Goal: Information Seeking & Learning: Check status

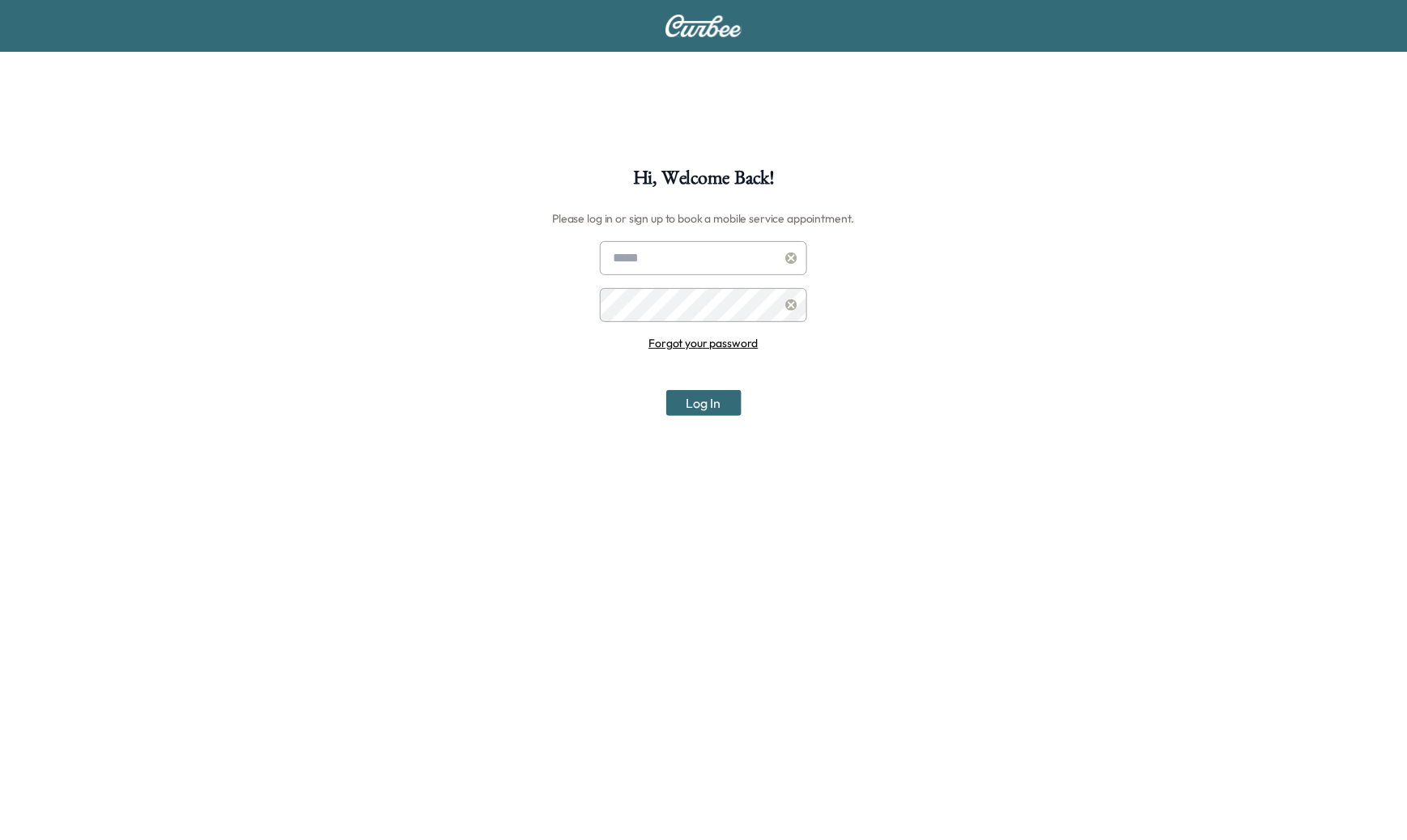
type input "**********"
click at [687, 394] on button "Log In" at bounding box center [703, 403] width 75 height 26
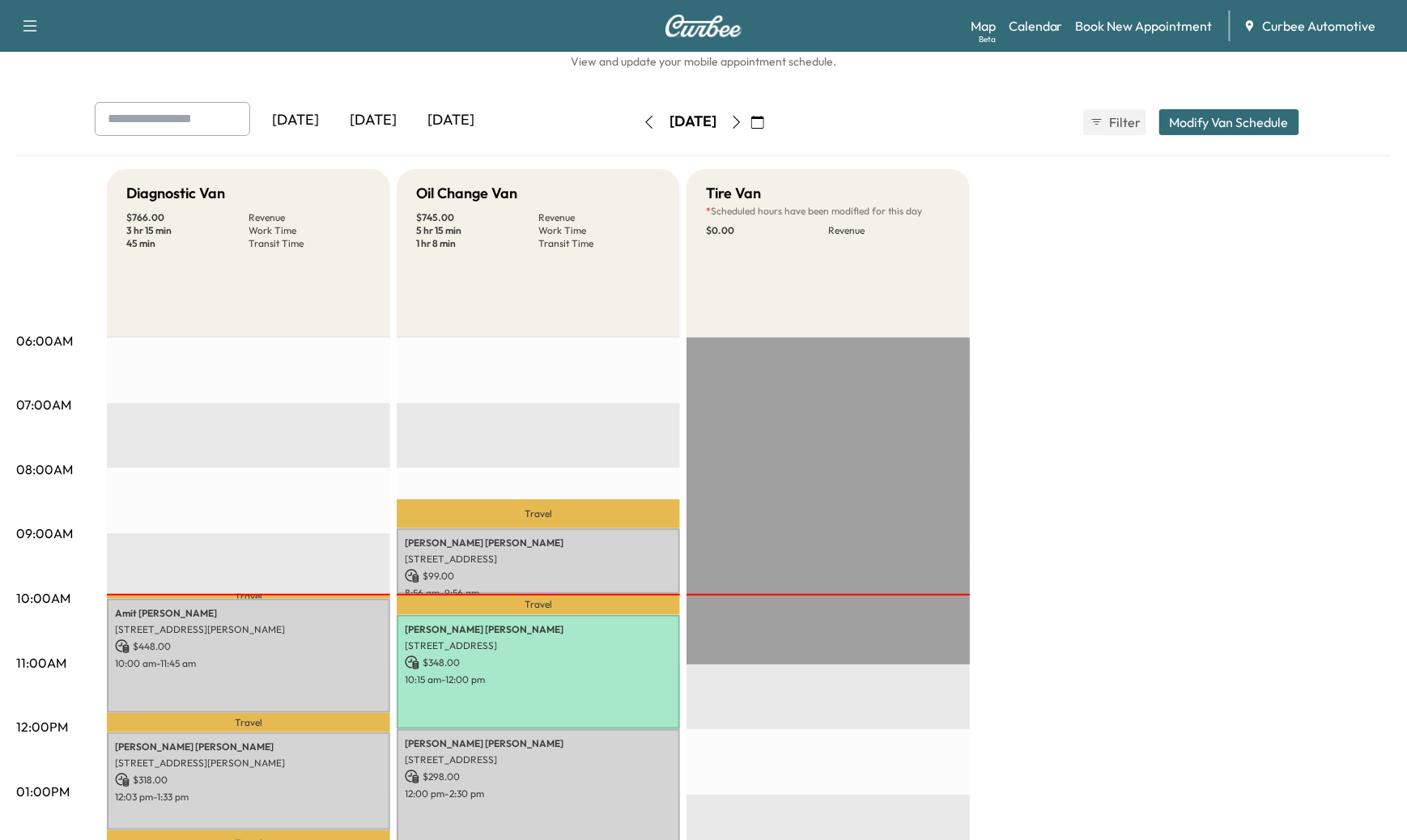
scroll to position [24, 0]
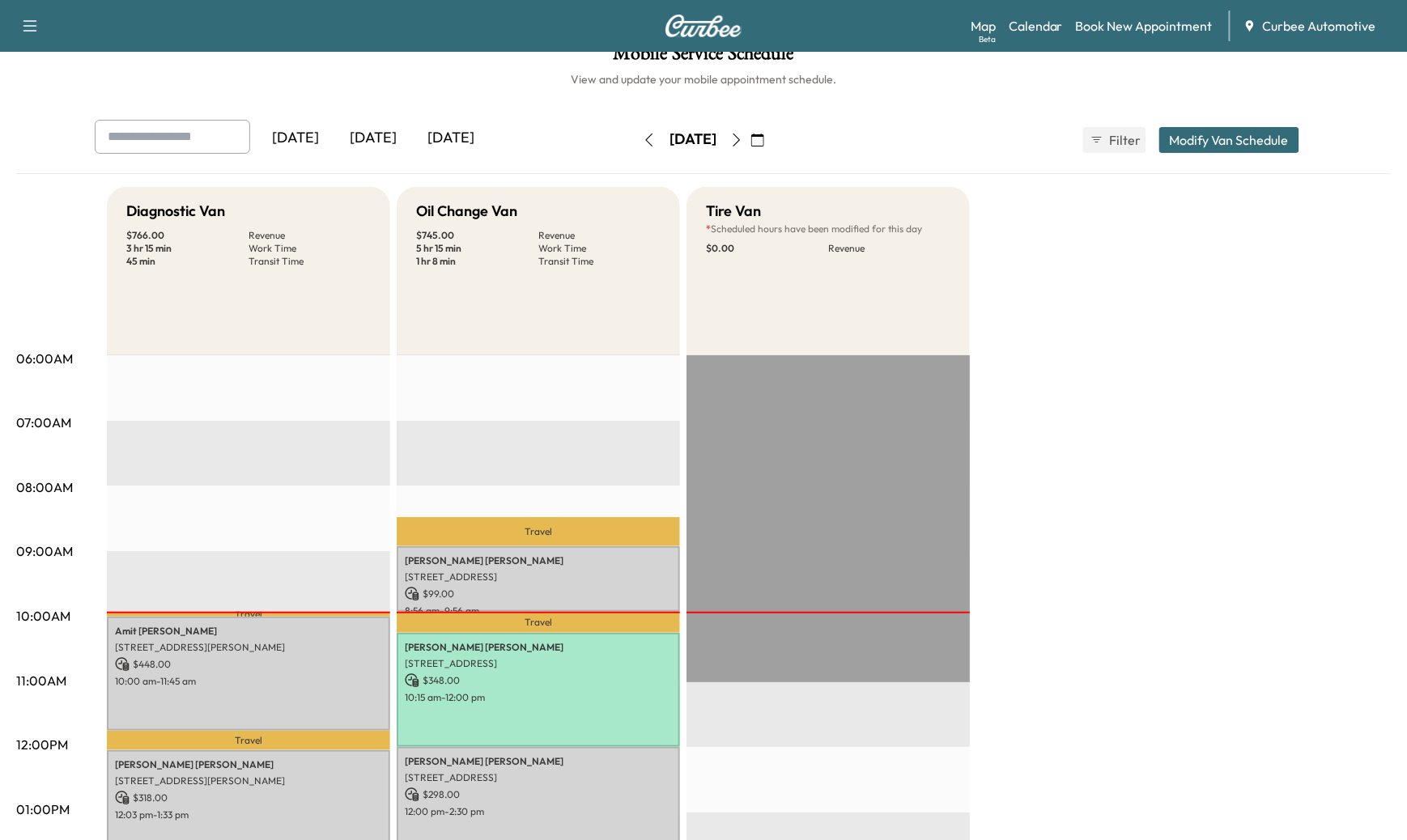
click at [750, 137] on button "button" at bounding box center [737, 140] width 28 height 26
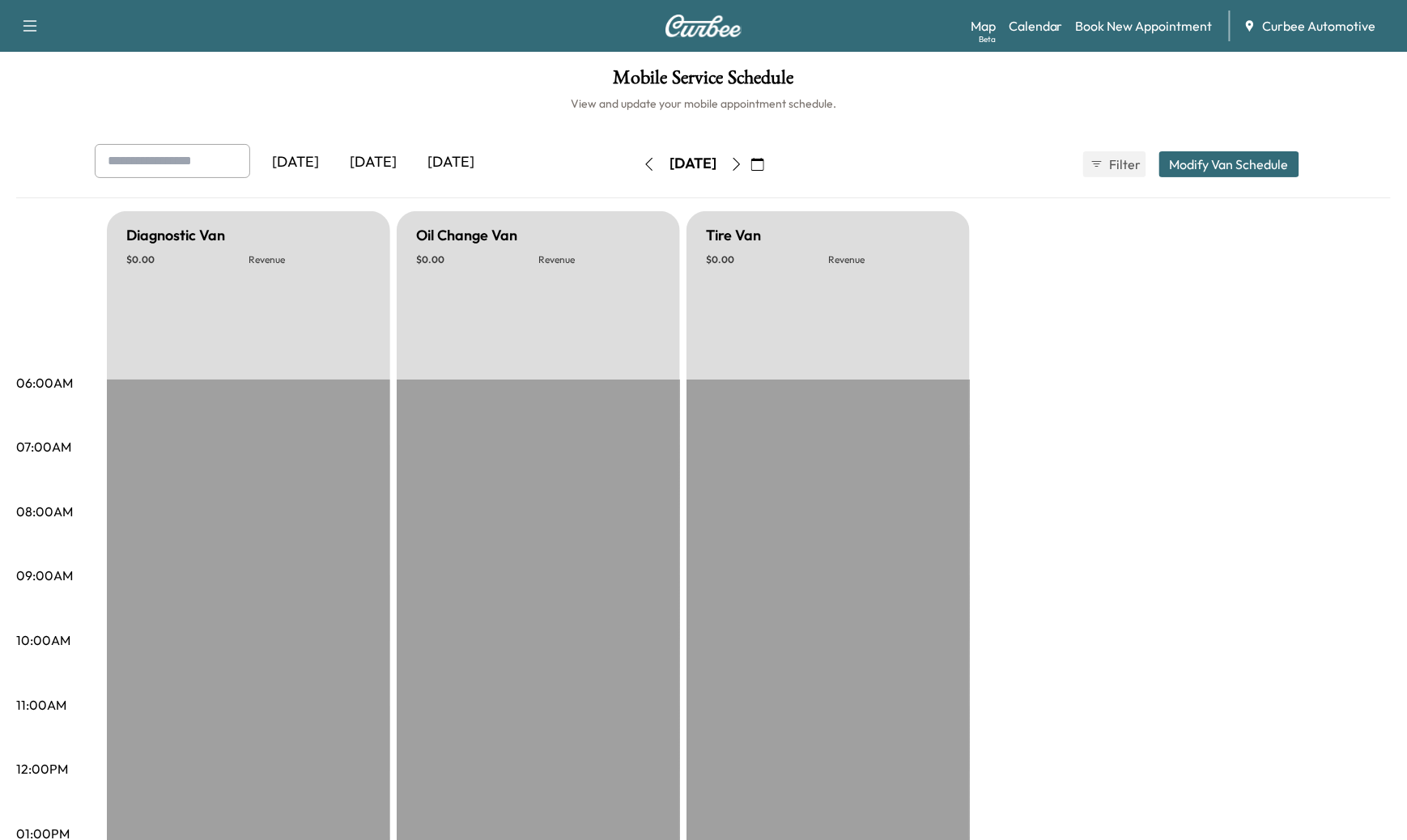
click at [743, 162] on icon "button" at bounding box center [736, 164] width 13 height 13
click at [743, 163] on icon "button" at bounding box center [736, 164] width 13 height 13
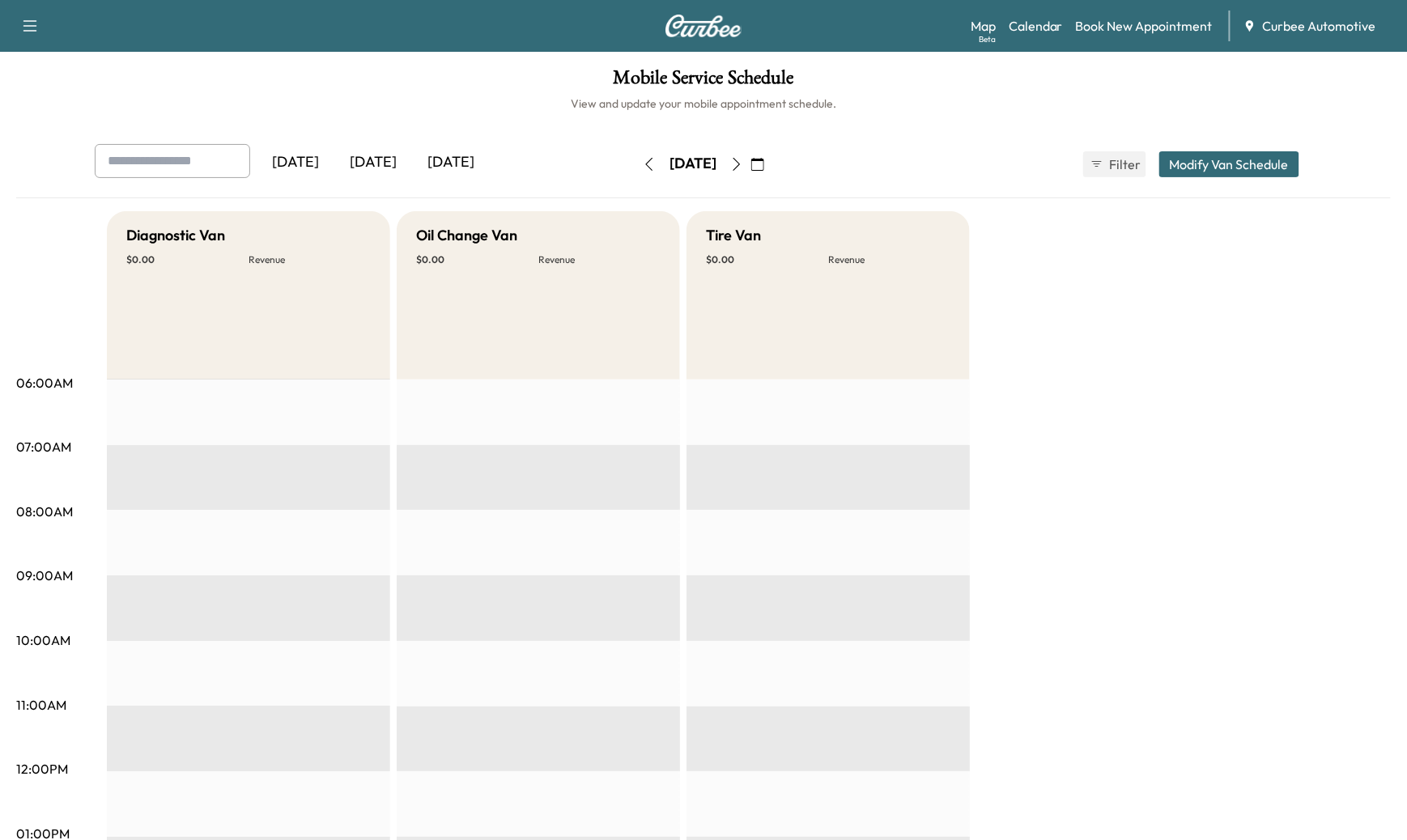
click at [643, 162] on icon "button" at bounding box center [649, 164] width 13 height 13
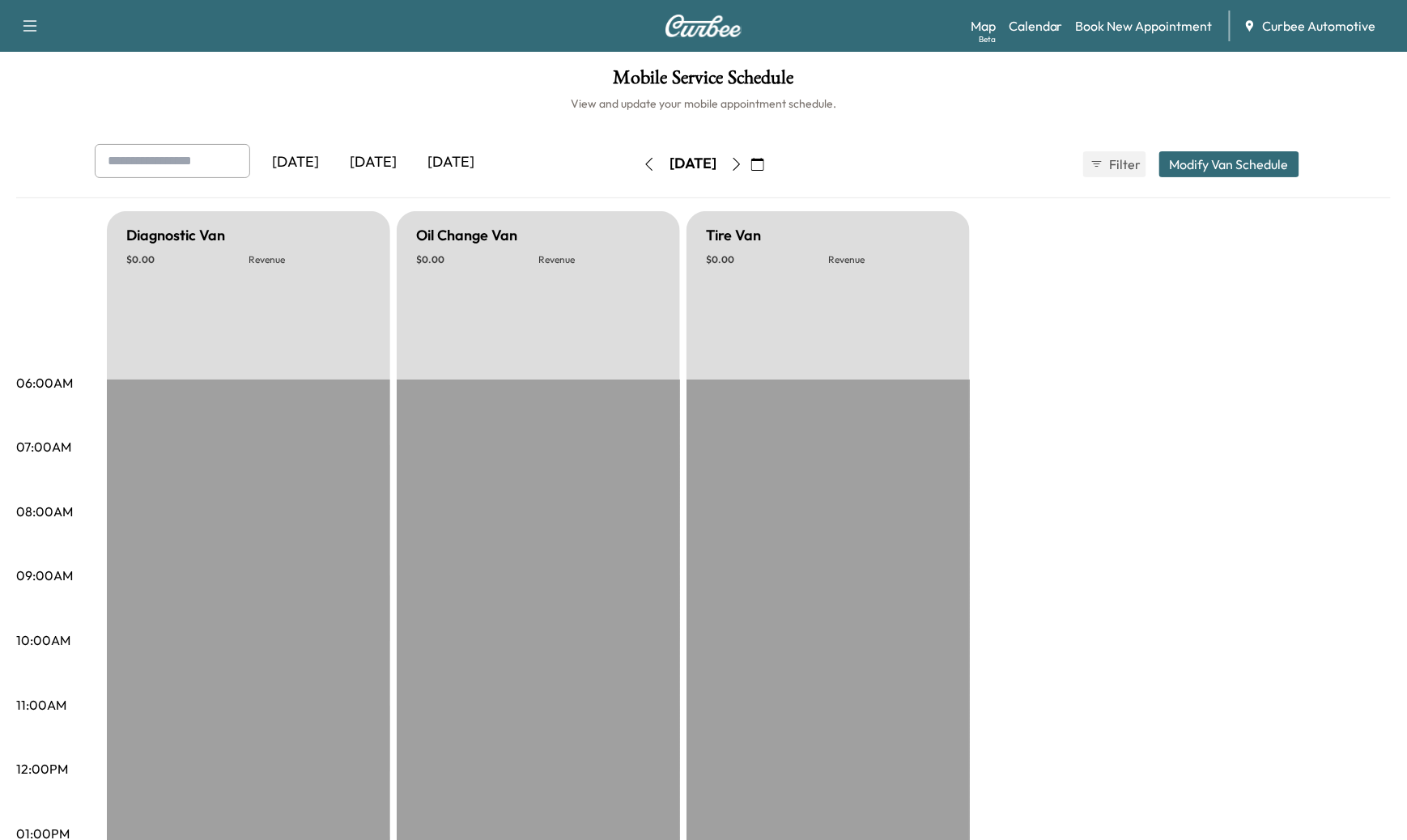
click at [643, 162] on icon "button" at bounding box center [649, 164] width 13 height 13
click at [635, 162] on button "button" at bounding box center [649, 165] width 28 height 26
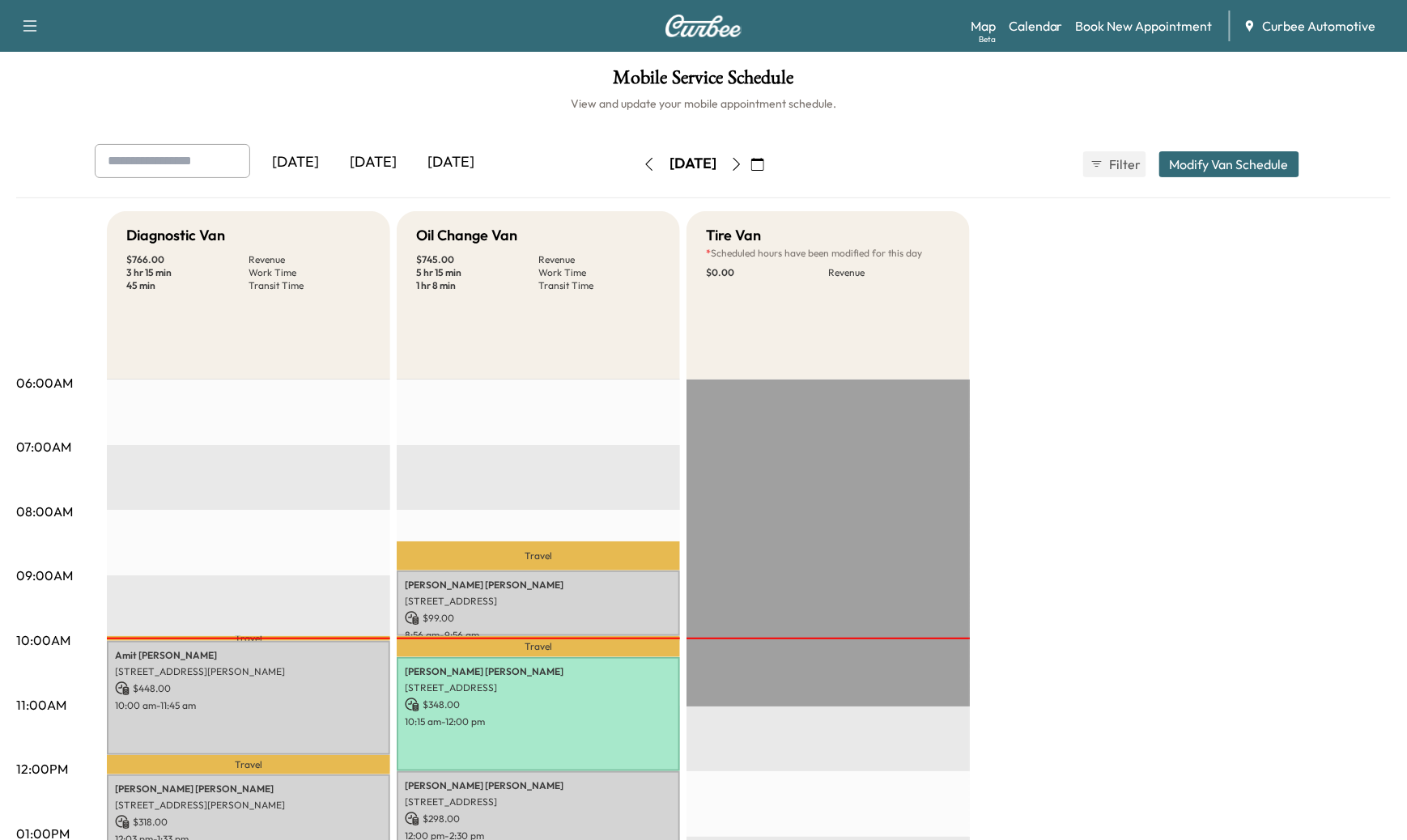
click at [743, 168] on icon "button" at bounding box center [736, 164] width 13 height 13
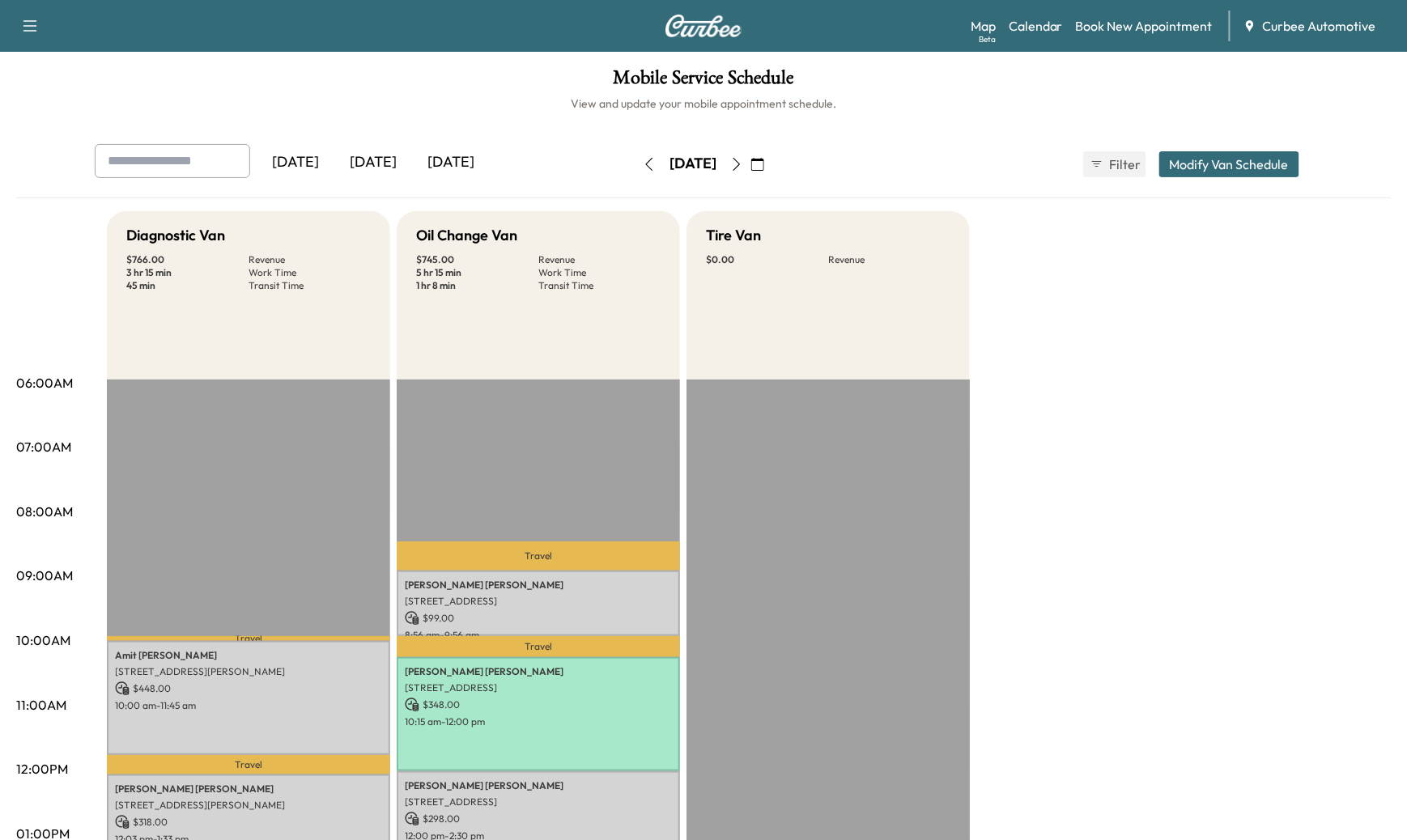
click at [750, 168] on button "button" at bounding box center [737, 165] width 28 height 26
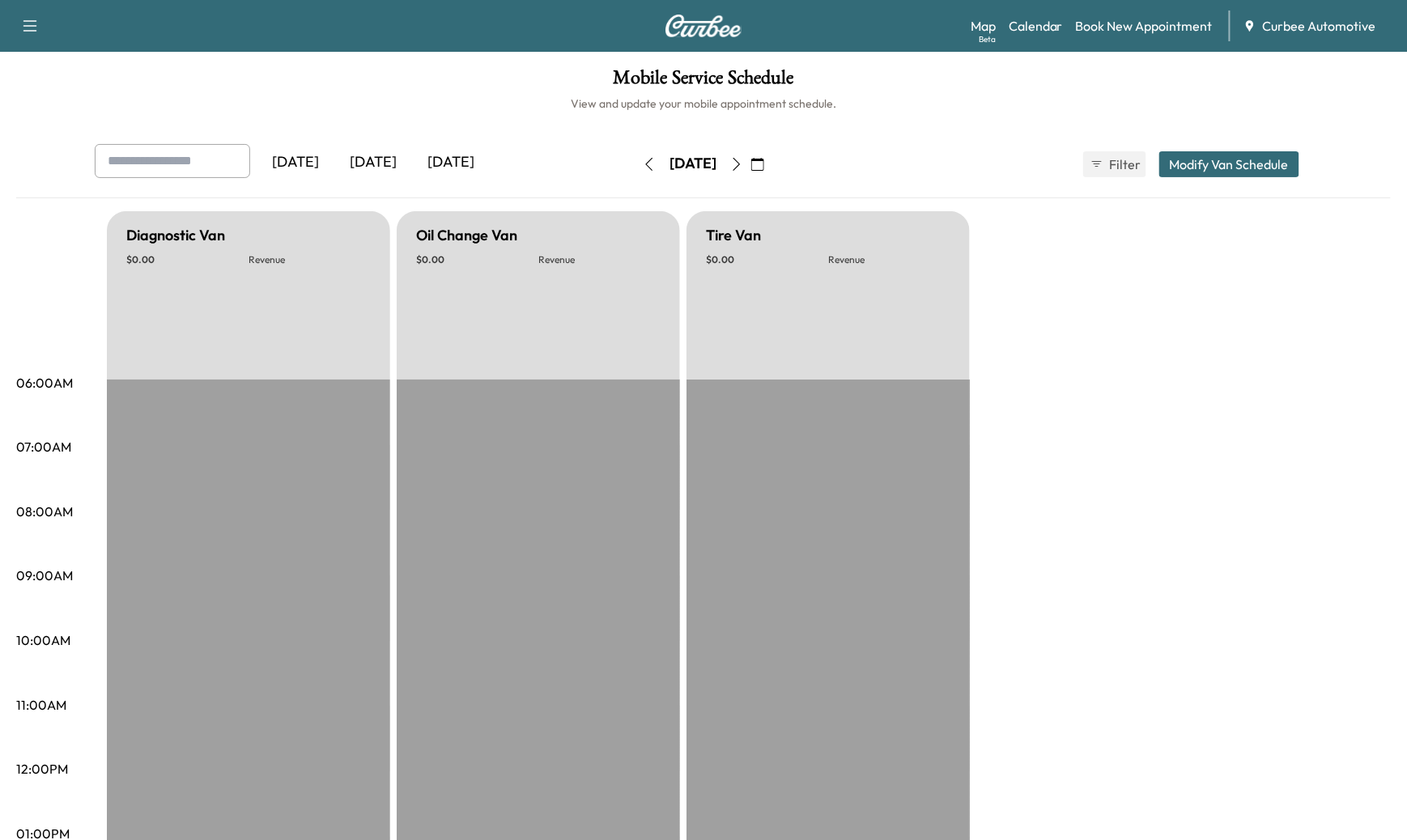
click at [743, 168] on icon "button" at bounding box center [736, 164] width 13 height 13
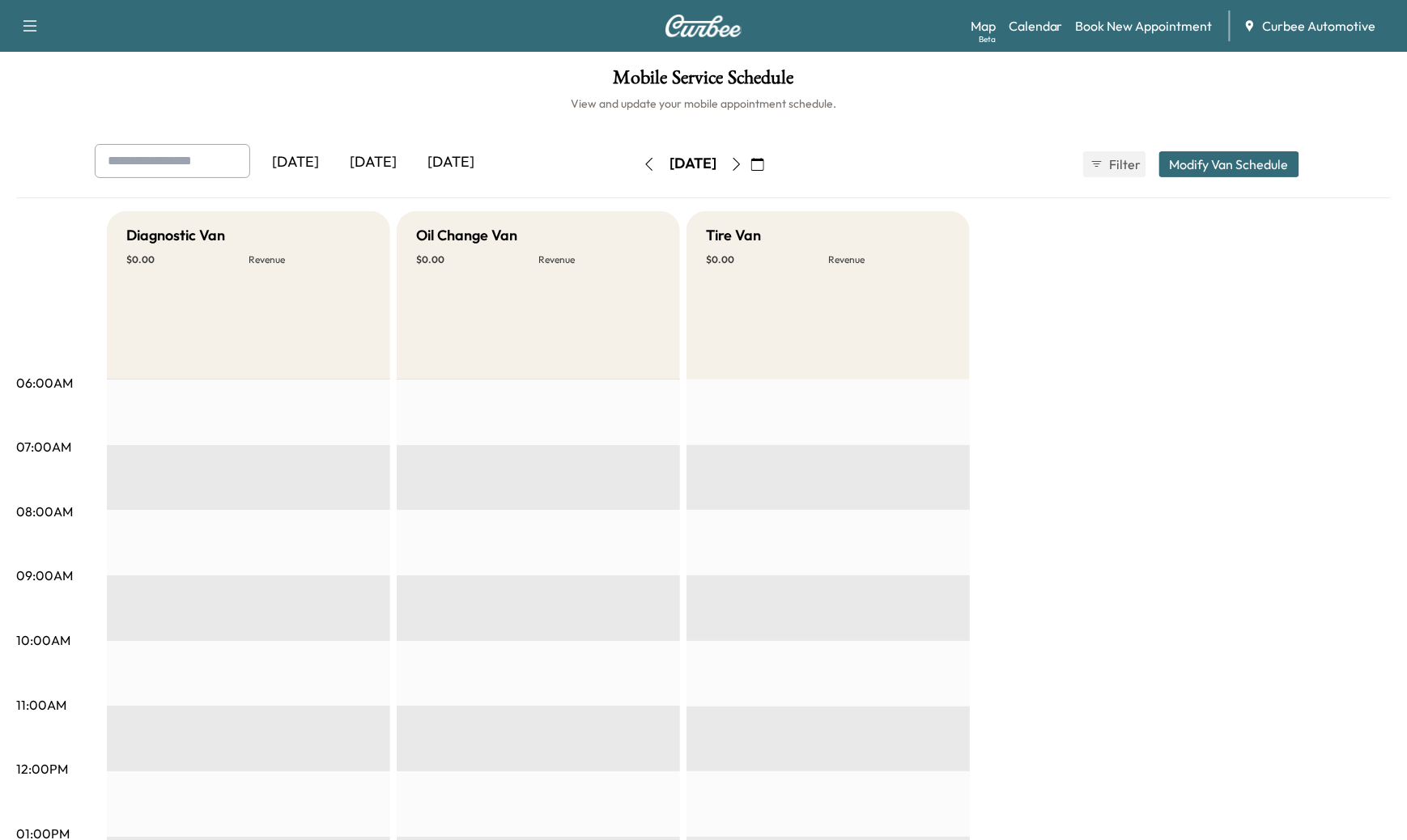
click at [643, 158] on icon "button" at bounding box center [649, 164] width 13 height 13
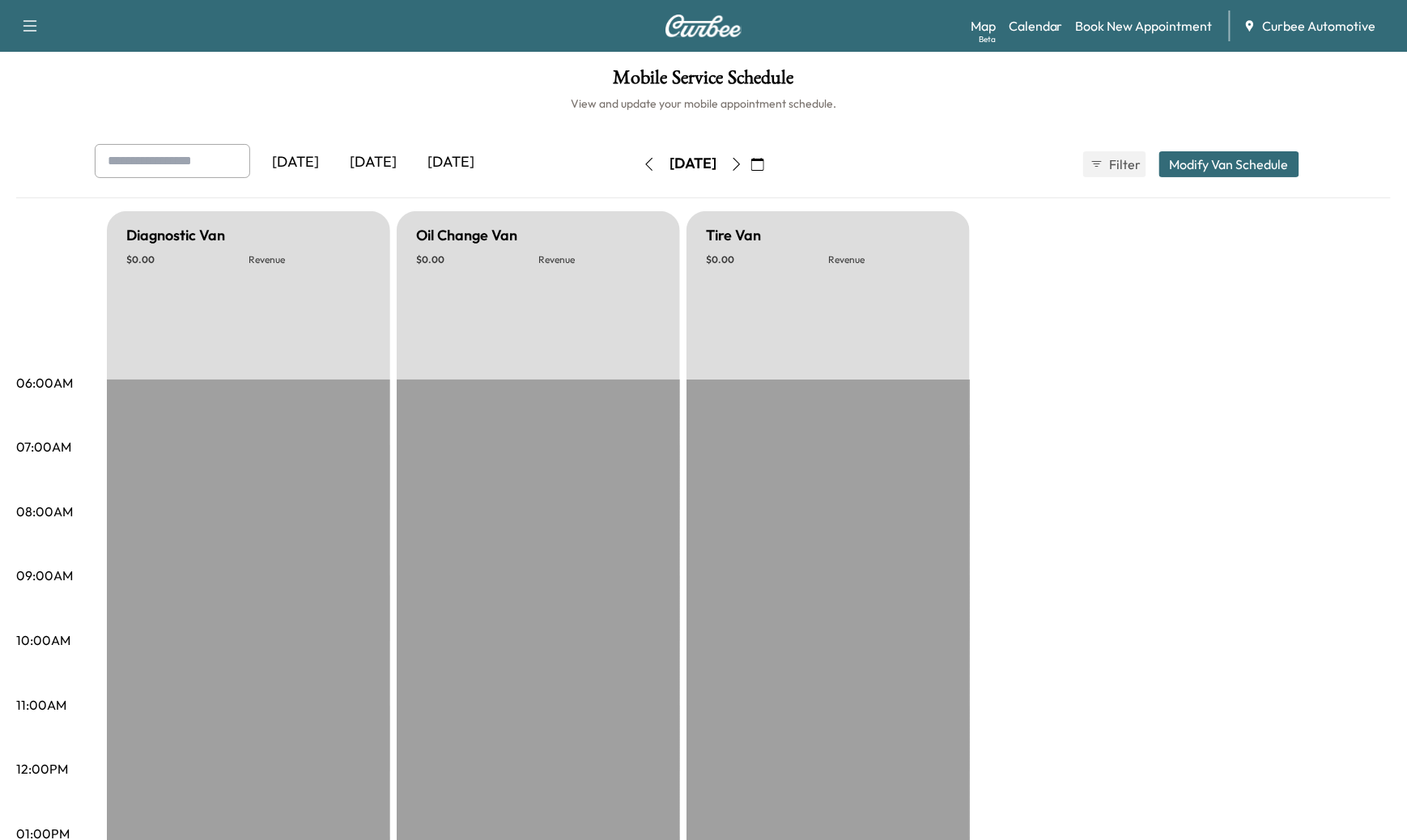
click at [643, 158] on icon "button" at bounding box center [649, 164] width 13 height 13
click at [635, 159] on button "button" at bounding box center [649, 165] width 28 height 26
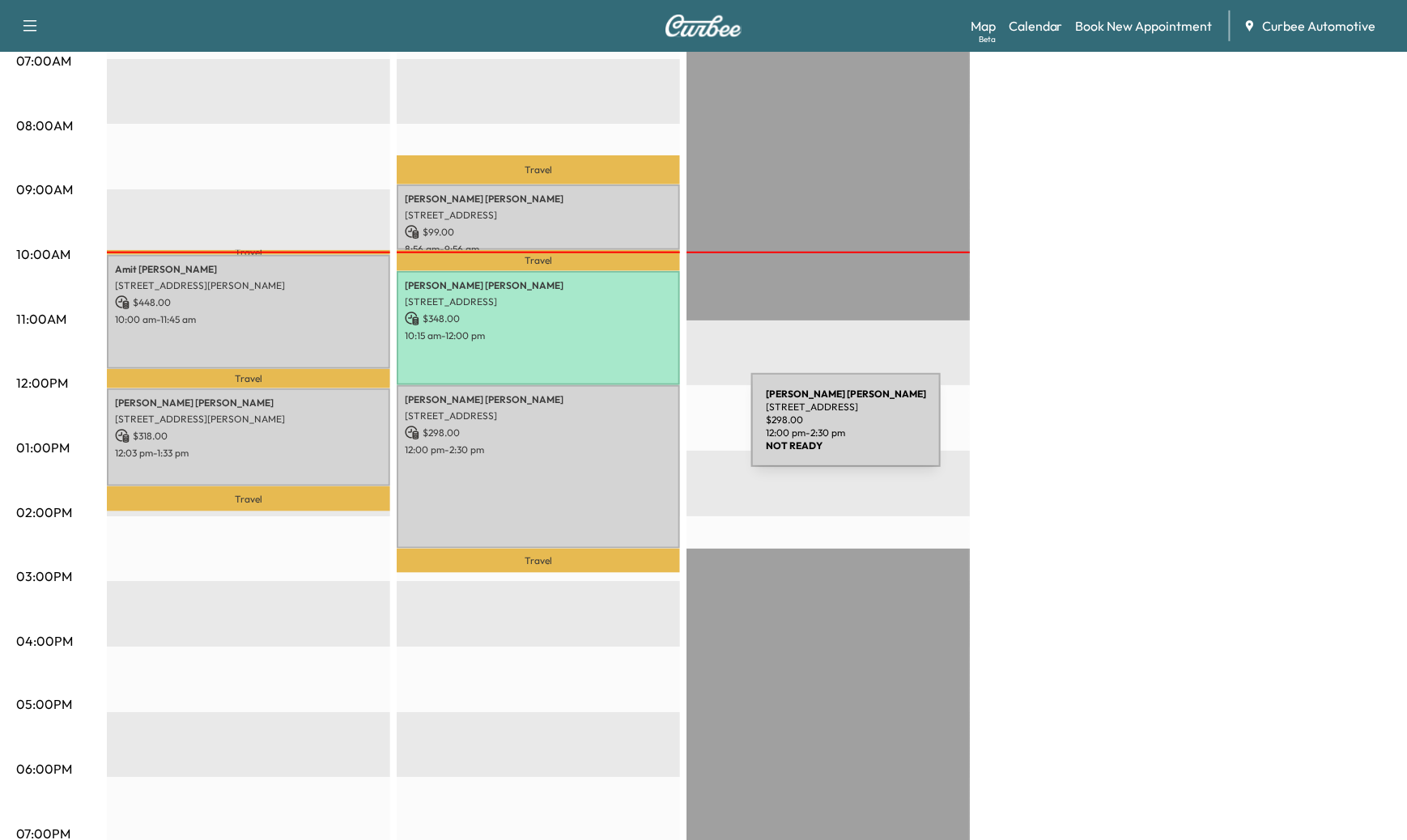
scroll to position [370, 0]
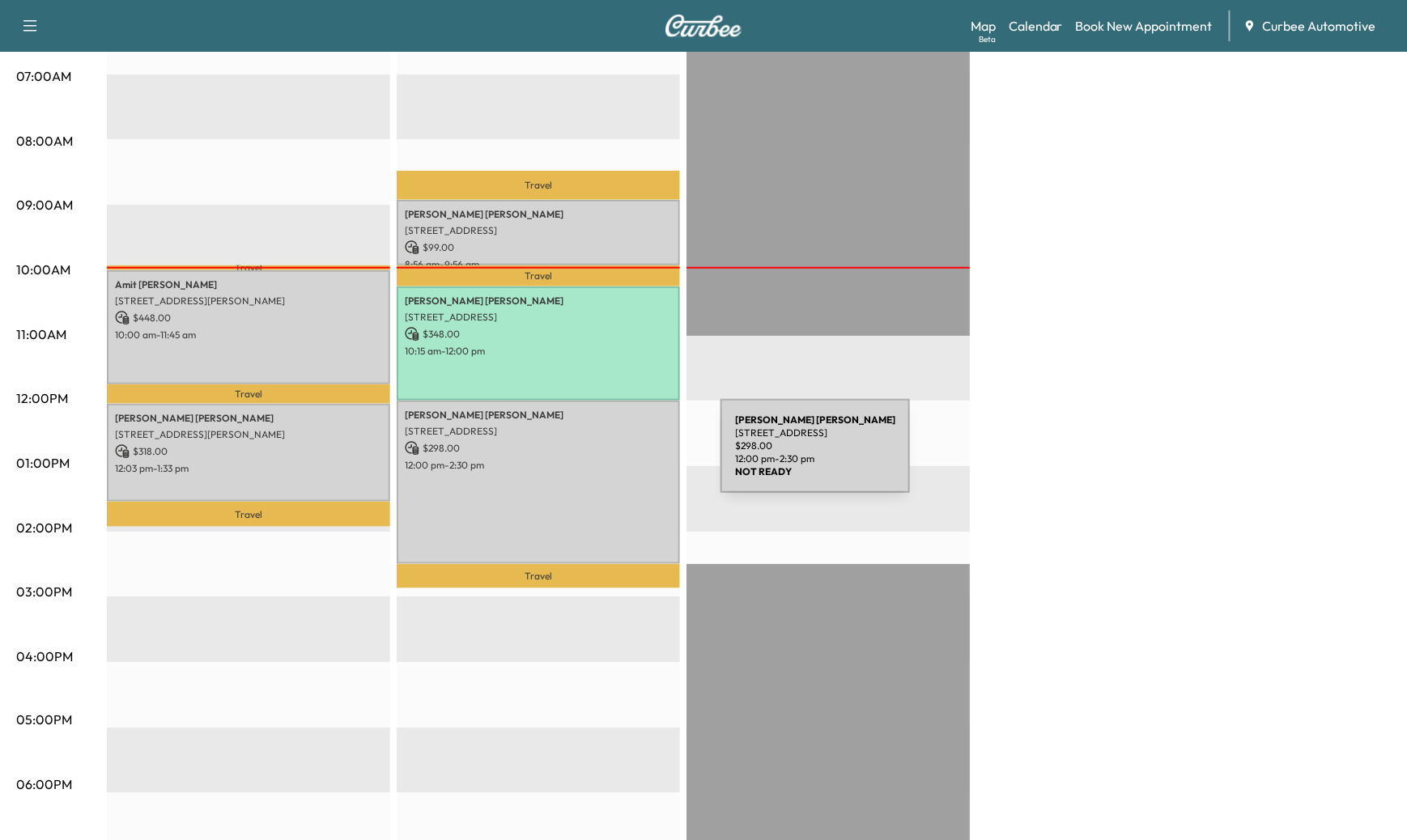
click at [599, 456] on div "[PERSON_NAME] [STREET_ADDRESS] $ 298.00 12:00 pm - 2:30 pm" at bounding box center [538, 482] width 283 height 164
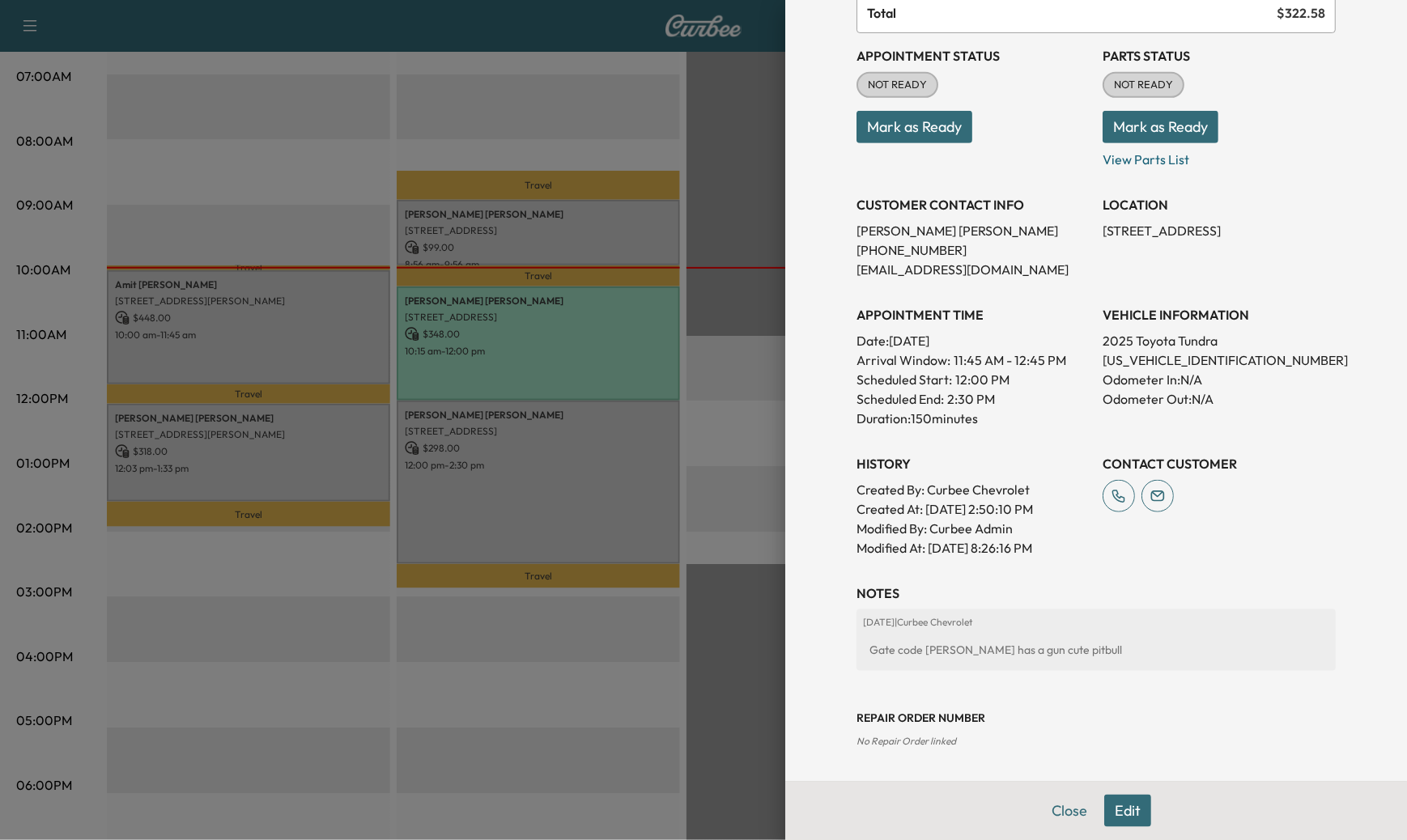
scroll to position [196, 0]
click at [1000, 645] on div "Gate code [PERSON_NAME] has a gun cute pitbull" at bounding box center [1095, 650] width 466 height 29
drag, startPoint x: 1057, startPoint y: 655, endPoint x: 949, endPoint y: 651, distance: 108.1
click at [950, 652] on div "Gate code [PERSON_NAME] has a gun cute pitbull" at bounding box center [1095, 650] width 466 height 29
click at [1055, 675] on div "[DATE] | Curbee Chevrolet Gate code [PERSON_NAME] has a gun cute pitbull" at bounding box center [1096, 646] width 479 height 74
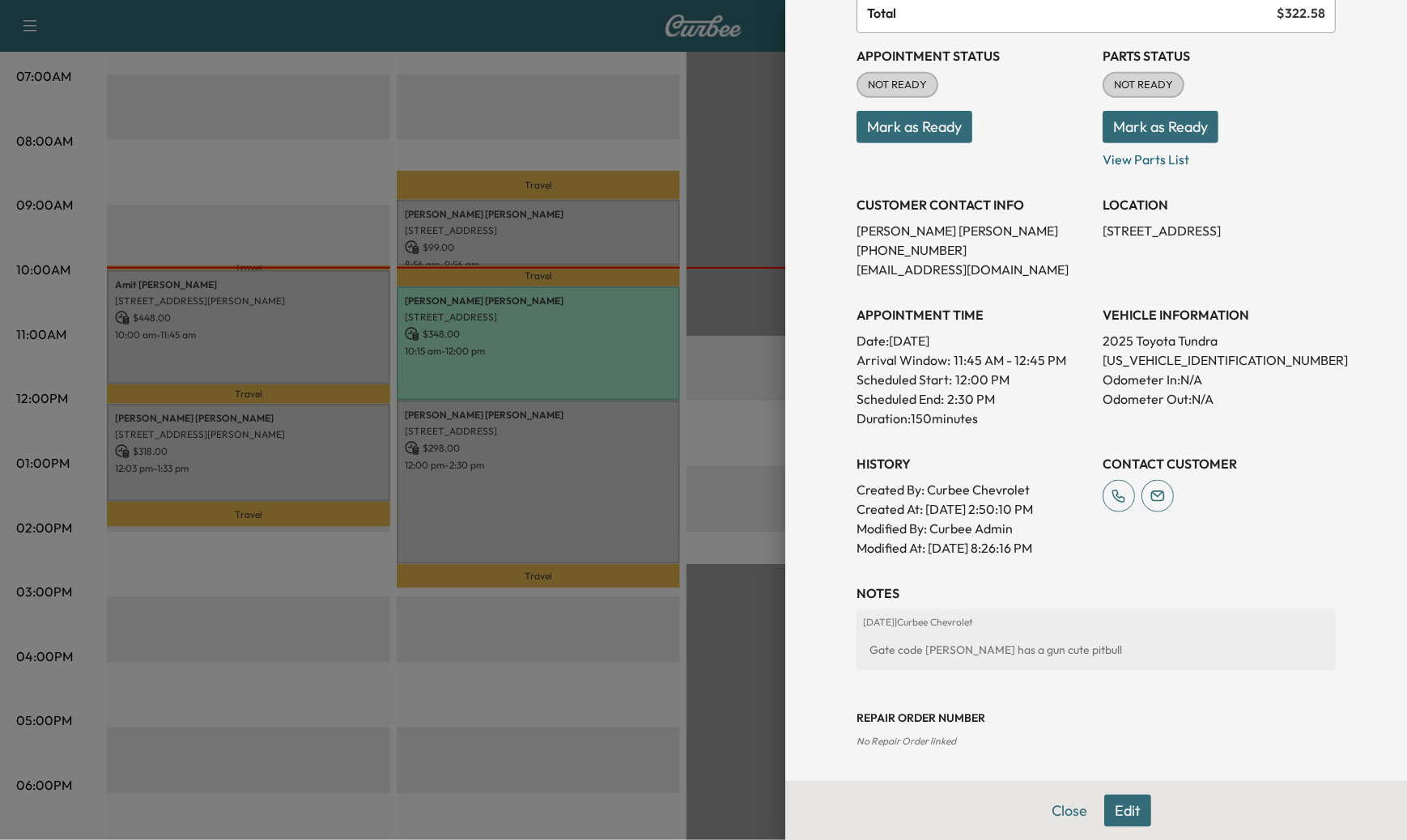
click at [943, 714] on h3 "Repair Order number" at bounding box center [1096, 718] width 479 height 16
click at [943, 745] on span "No Repair Order linked" at bounding box center [906, 741] width 100 height 12
drag, startPoint x: 974, startPoint y: 746, endPoint x: 834, endPoint y: 746, distance: 140.0
click at [835, 746] on div "Appointment Details Services LOF - Oil Change and Oil Filter Replacement - 6 qt…" at bounding box center [1095, 420] width 621 height 840
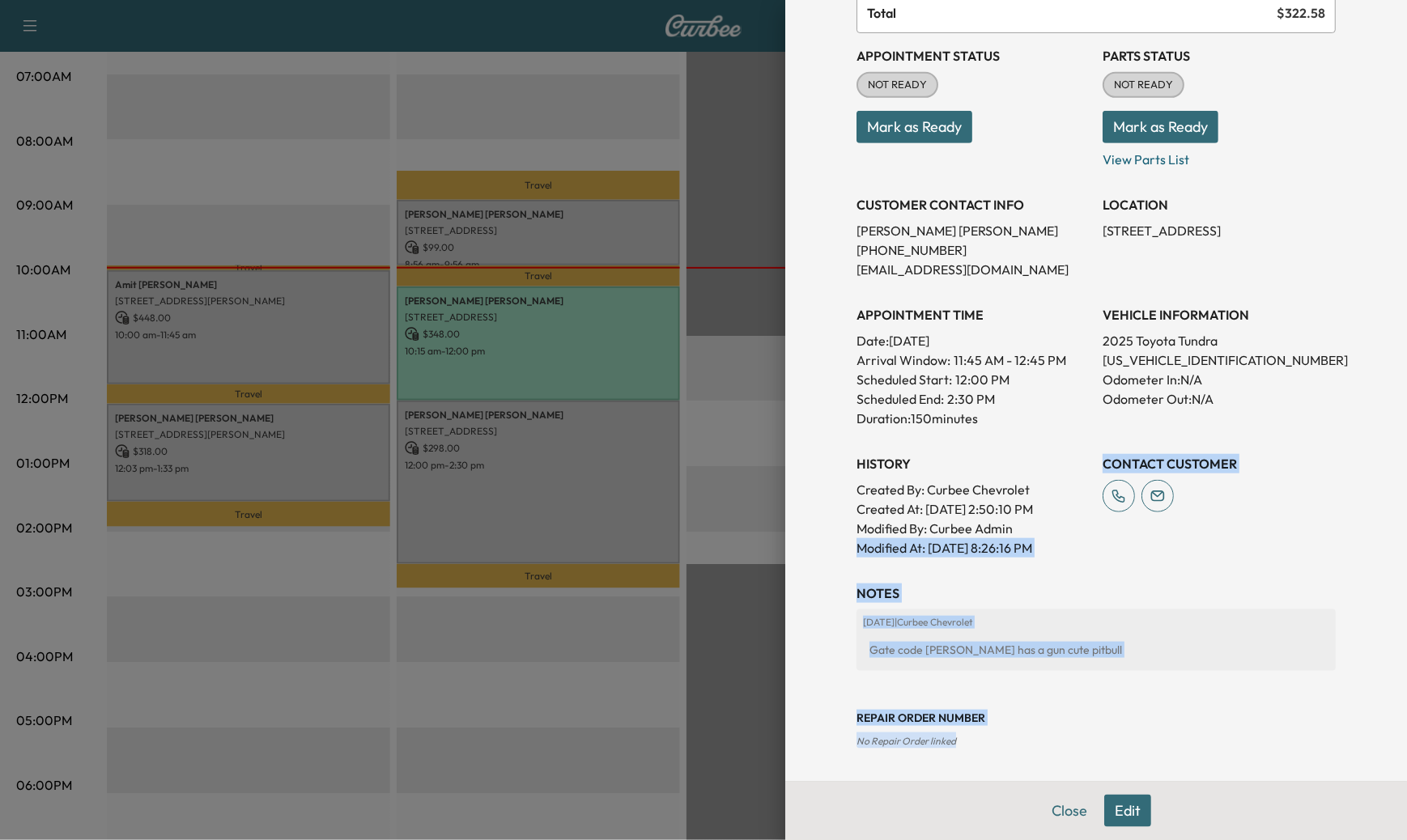
click at [1005, 740] on div "Repair Order number No Repair Order linked" at bounding box center [1096, 716] width 479 height 65
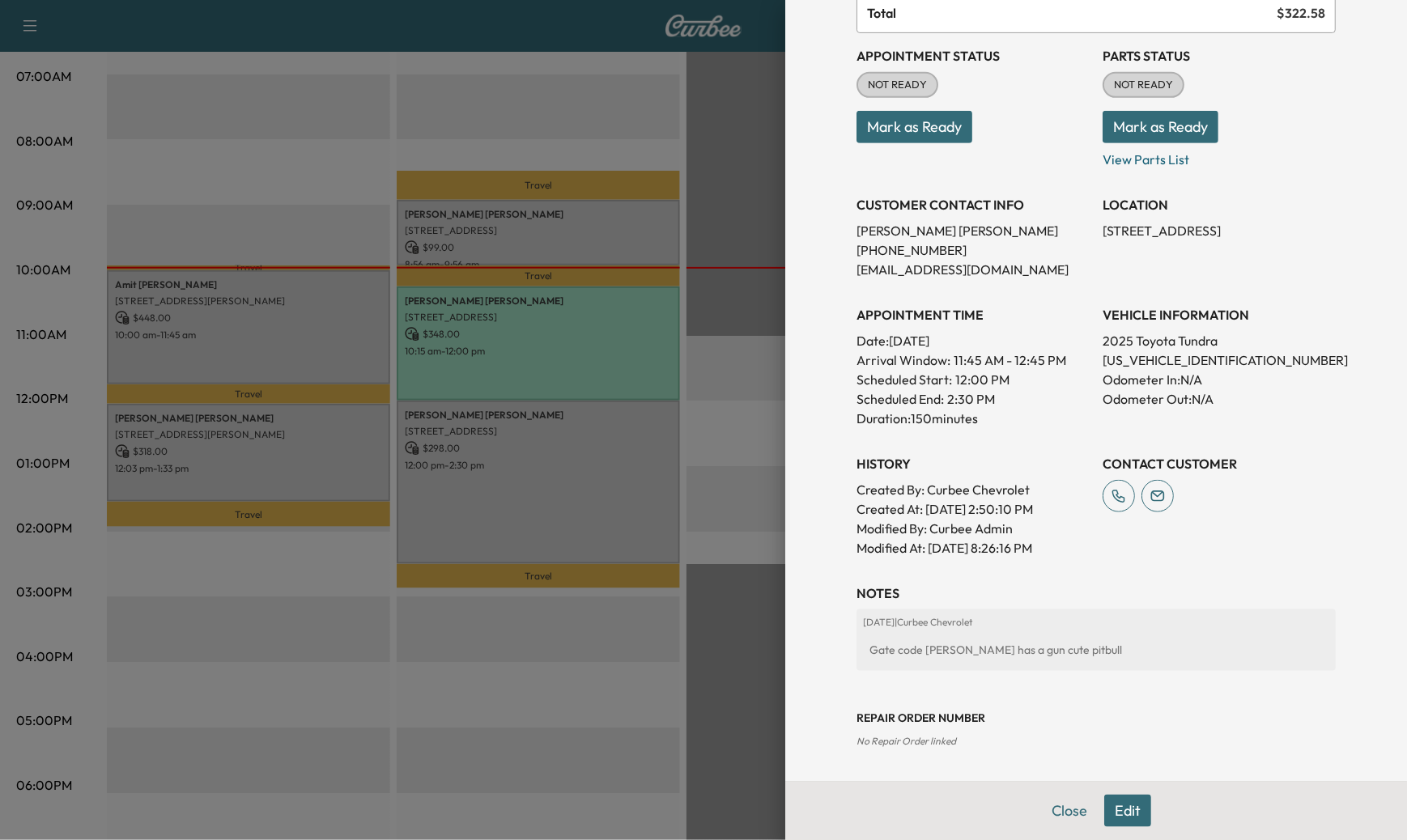
click at [1130, 808] on button "Edit" at bounding box center [1127, 811] width 47 height 33
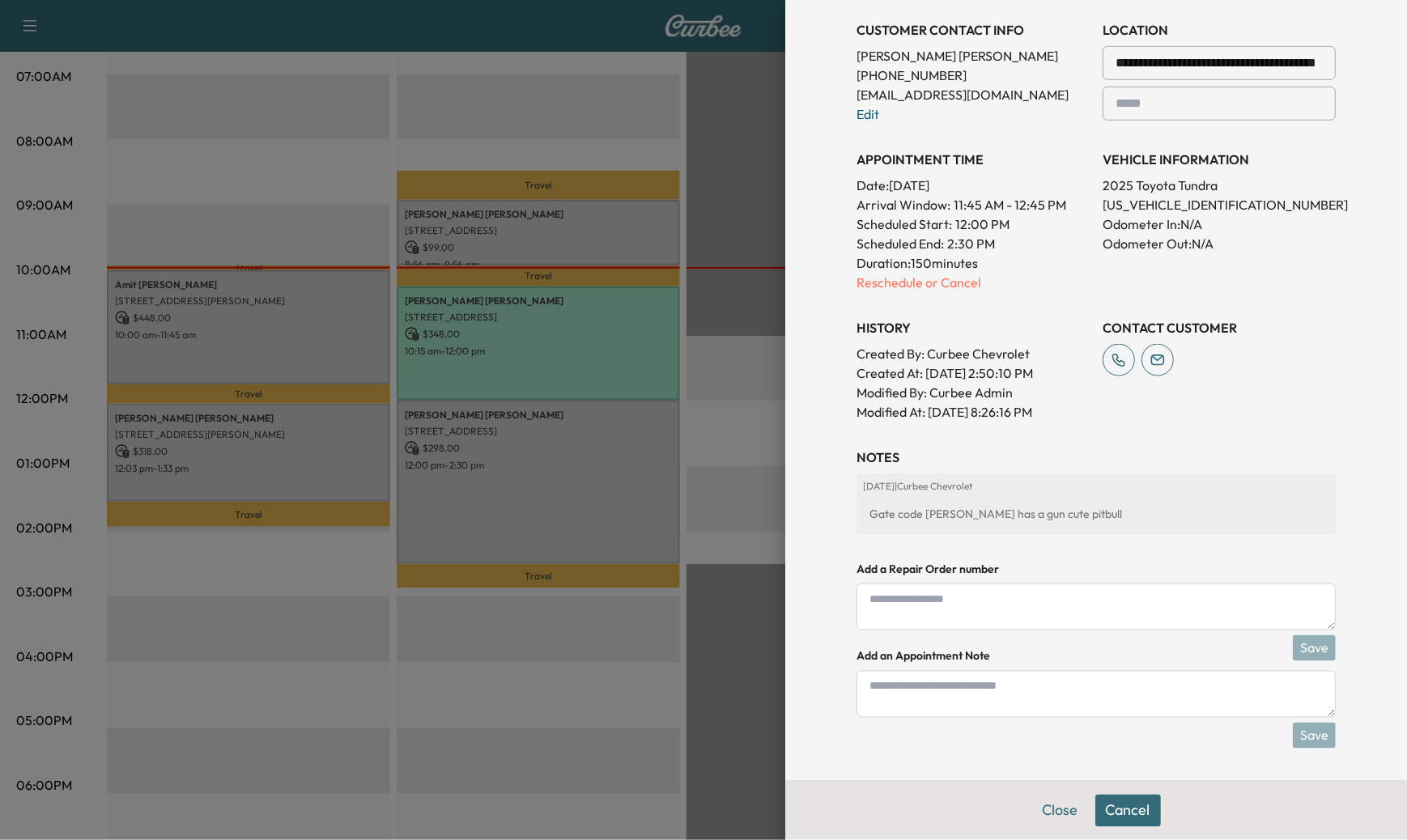
scroll to position [408, 0]
click at [1092, 607] on textarea at bounding box center [1096, 607] width 479 height 47
click at [1378, 113] on div "**********" at bounding box center [1095, 420] width 621 height 840
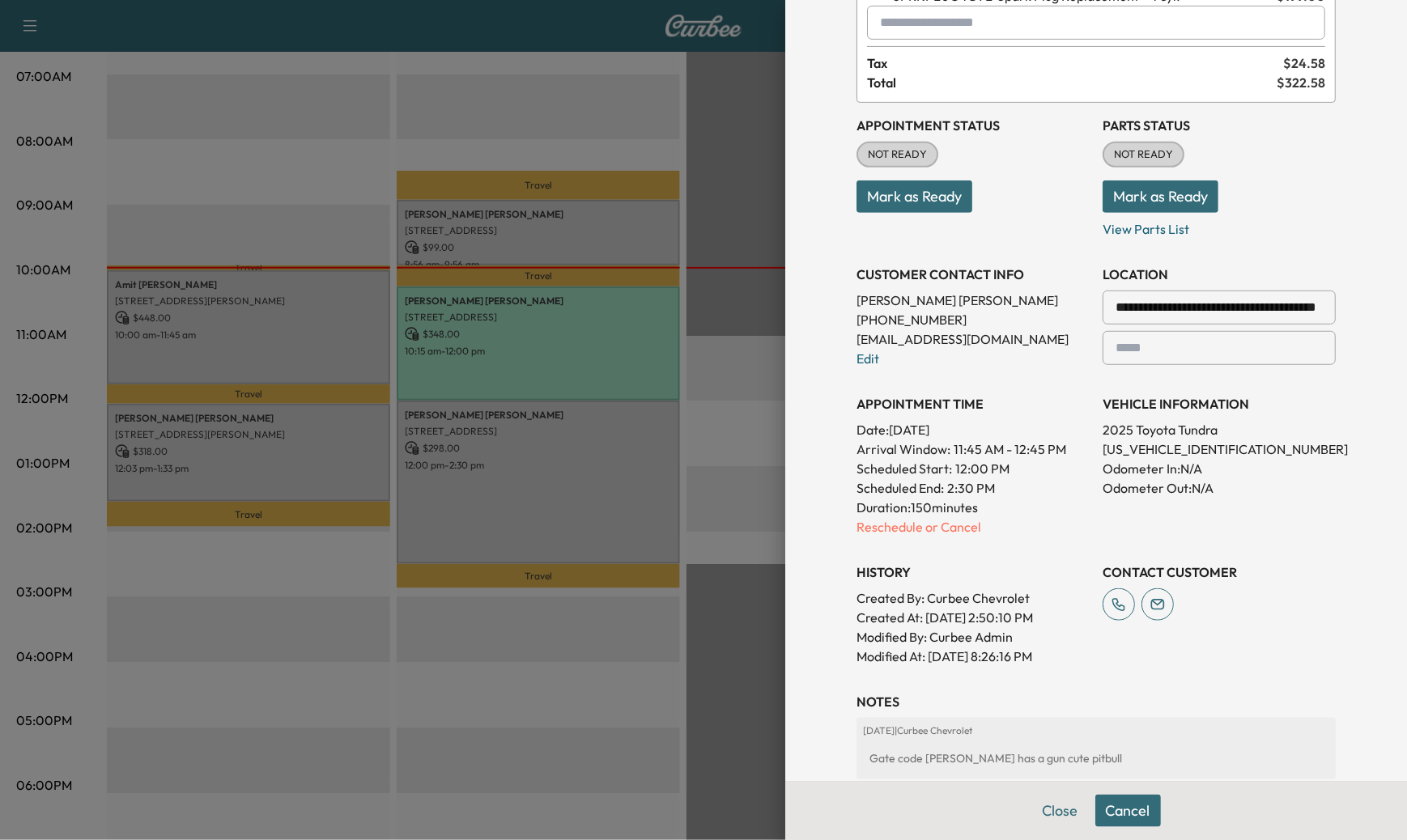
scroll to position [143, 0]
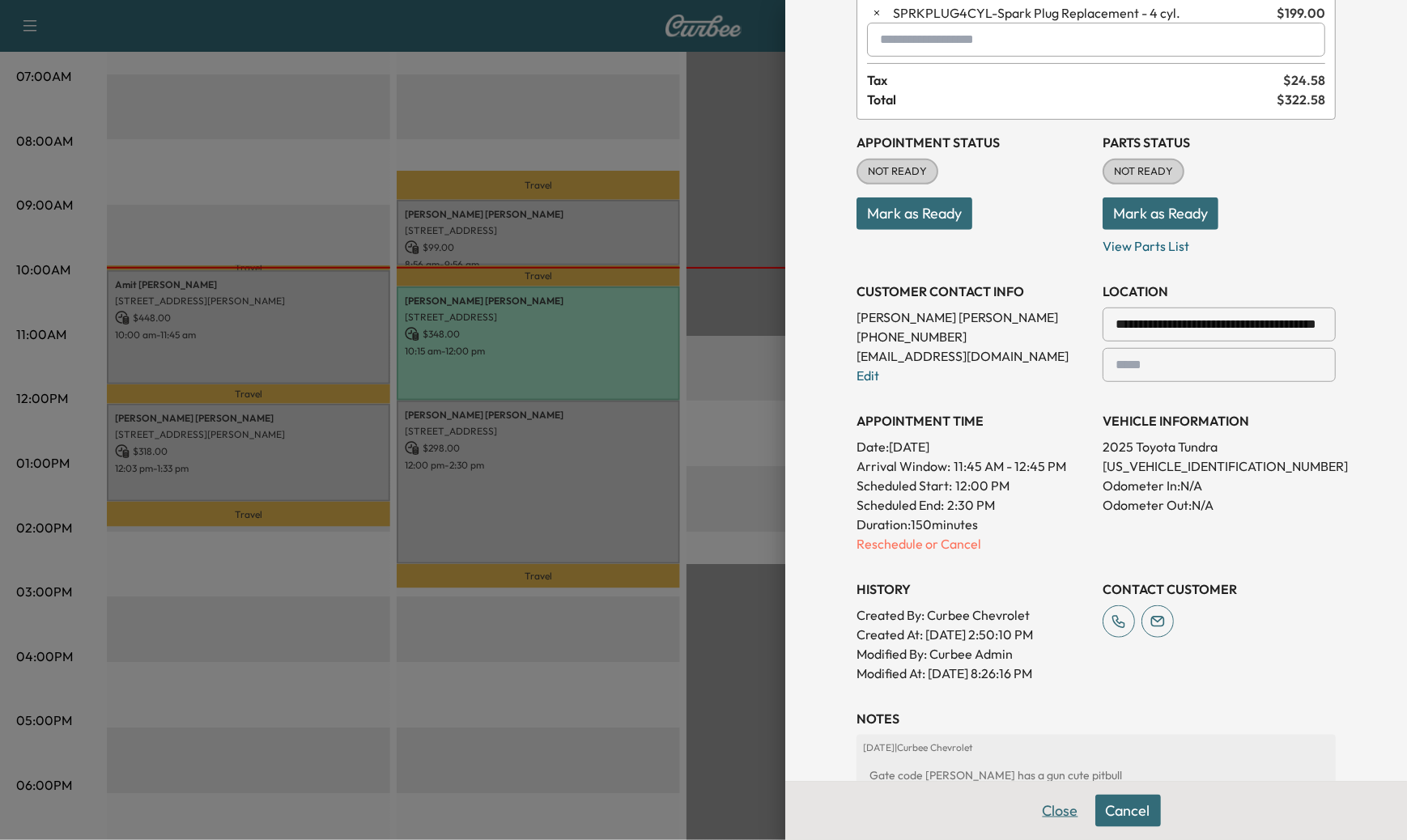
click at [1053, 813] on button "Close" at bounding box center [1061, 811] width 57 height 33
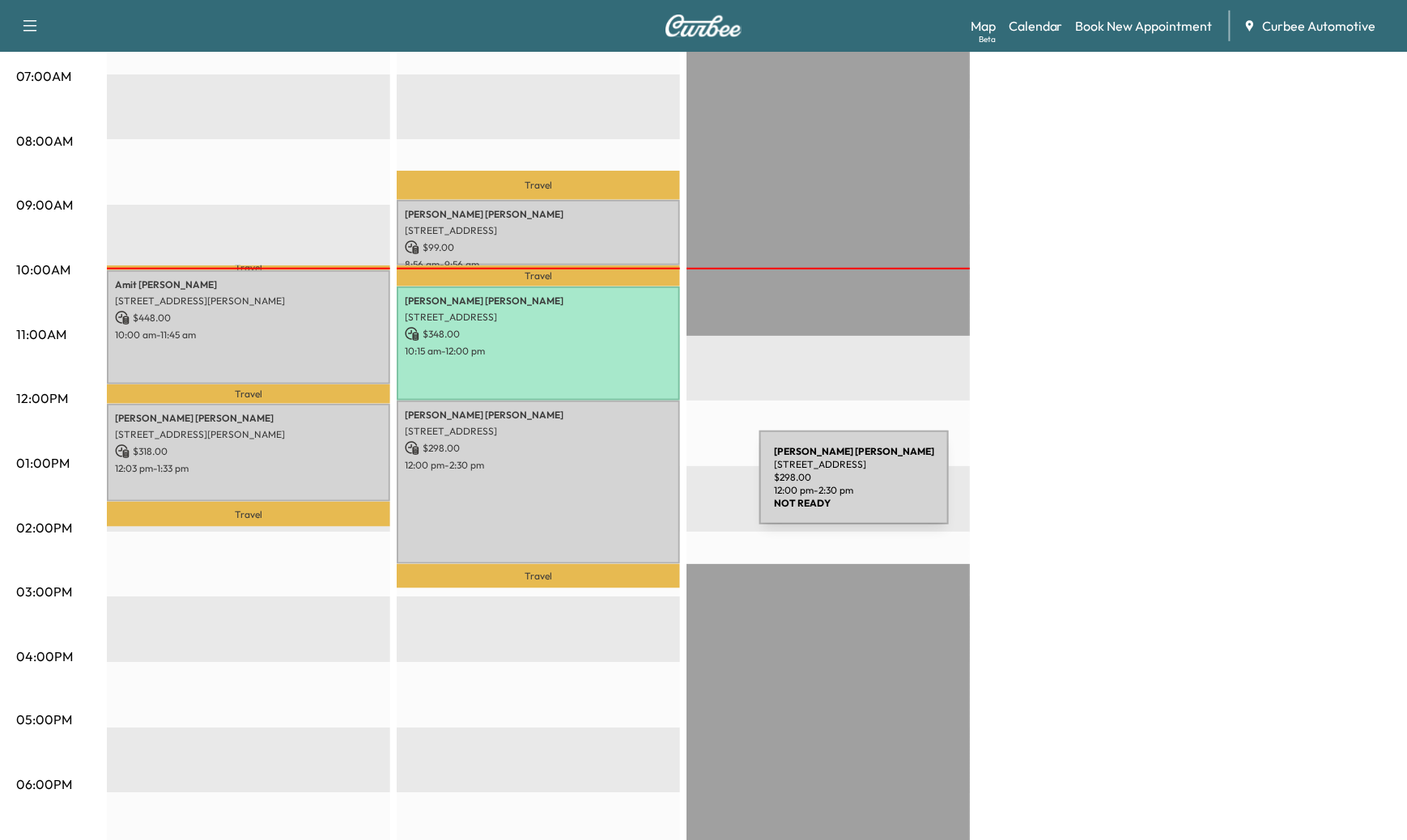
click at [638, 488] on div "[PERSON_NAME] [STREET_ADDRESS] $ 298.00 12:00 pm - 2:30 pm" at bounding box center [538, 482] width 283 height 164
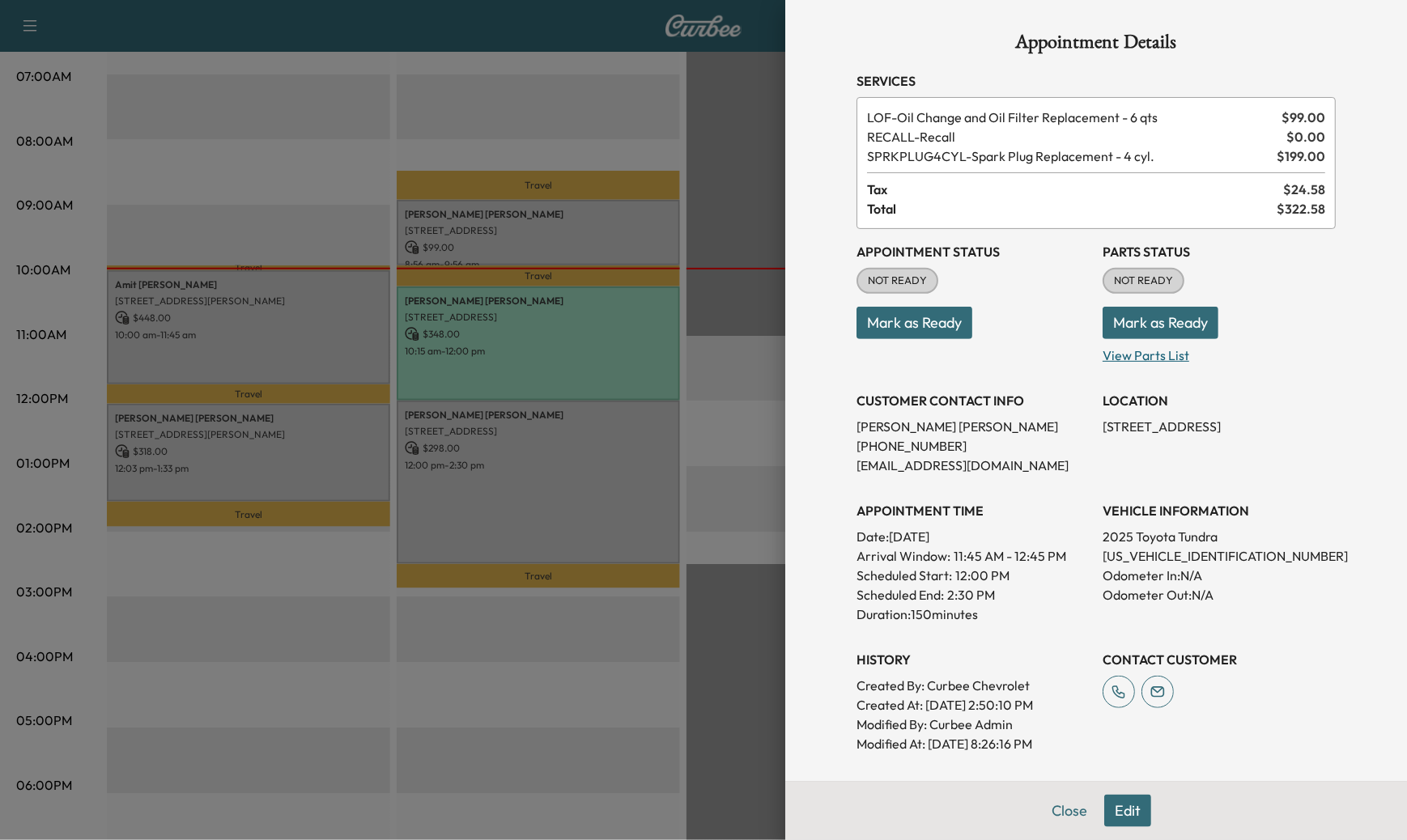
click at [1124, 354] on p "View Parts List" at bounding box center [1218, 352] width 233 height 26
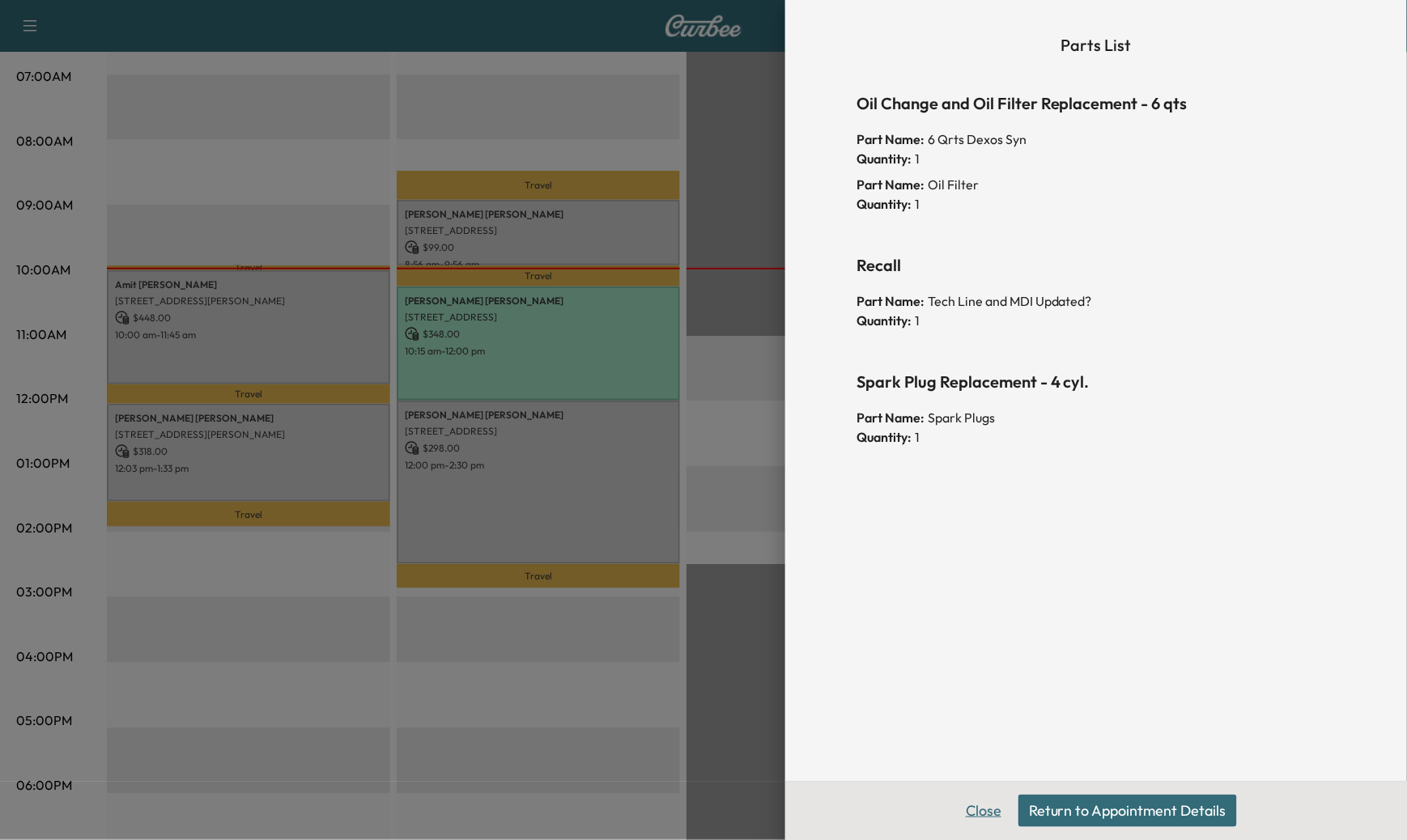
click at [981, 815] on button "Close" at bounding box center [983, 811] width 57 height 33
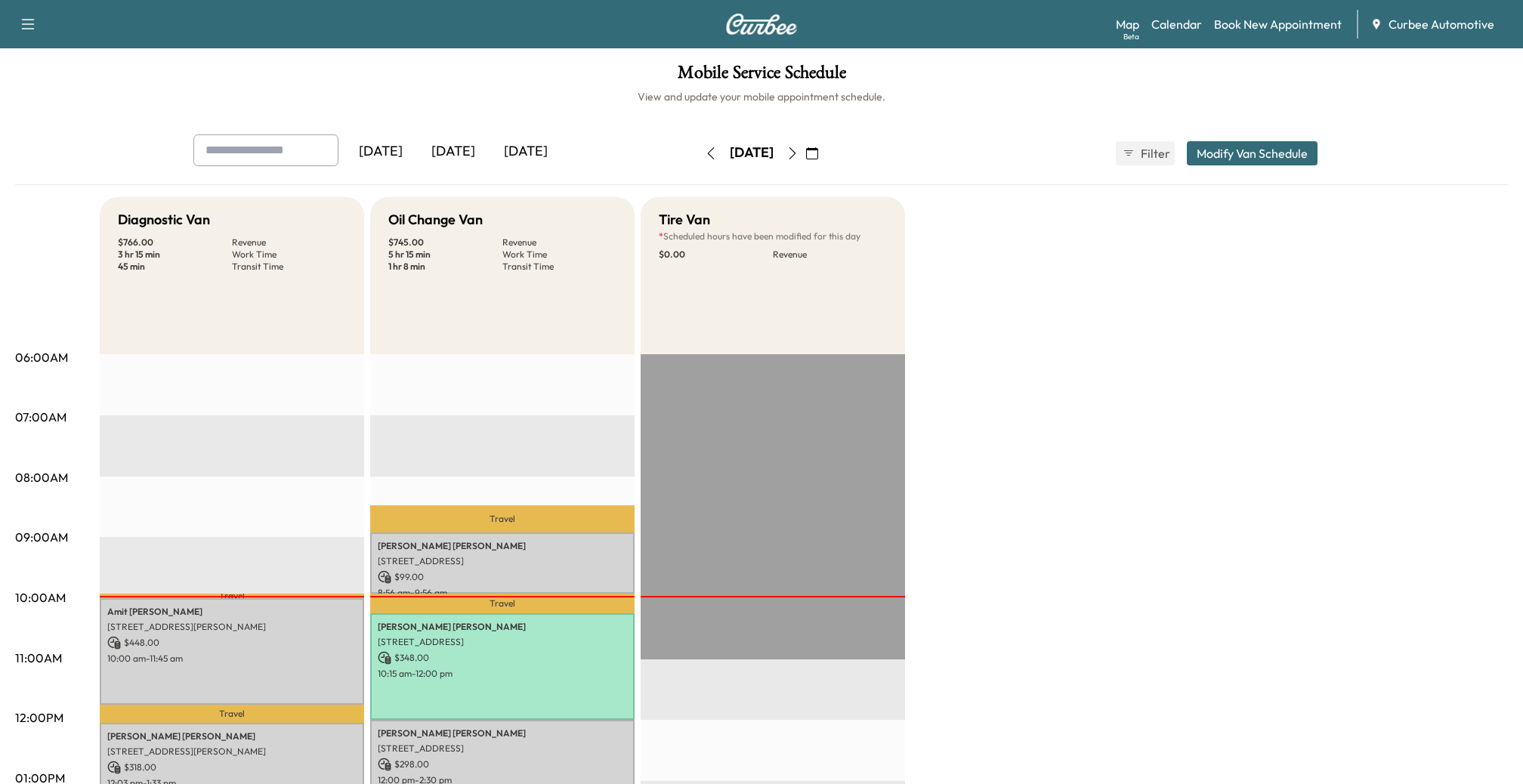
scroll to position [0, 0]
click at [983, 474] on div "Diagnostic Van $ 766.00 Revenue 3 hr 15 min Work Time 45 min Transit Time Trave…" at bounding box center [803, 763] width 1408 height 1133
